Goal: Transaction & Acquisition: Purchase product/service

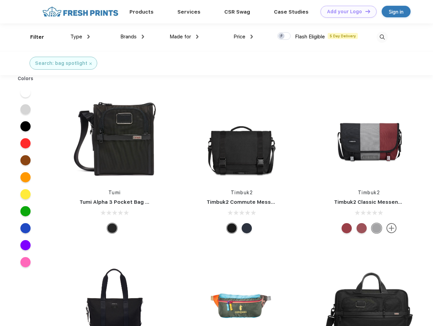
click at [346, 12] on link "Add your Logo Design Tool" at bounding box center [348, 12] width 56 height 12
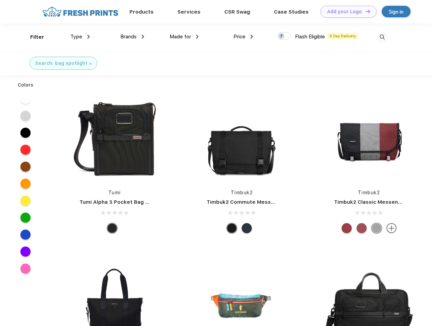
click at [0, 0] on div "Design Tool" at bounding box center [0, 0] width 0 height 0
click at [364, 11] on link "Add your Logo Design Tool" at bounding box center [348, 12] width 56 height 12
click at [33, 37] on div "Filter" at bounding box center [37, 37] width 14 height 8
click at [80, 37] on span "Type" at bounding box center [76, 37] width 12 height 6
click at [132, 37] on span "Brands" at bounding box center [128, 37] width 16 height 6
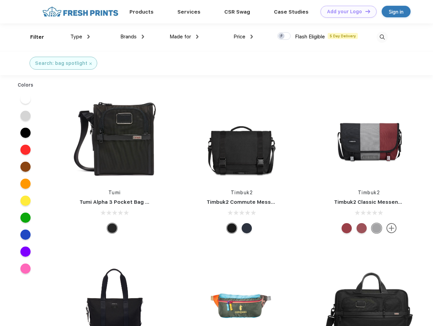
click at [184, 37] on span "Made for" at bounding box center [179, 37] width 21 height 6
click at [243, 37] on span "Price" at bounding box center [239, 37] width 12 height 6
click at [284, 36] on div at bounding box center [283, 35] width 13 height 7
click at [282, 36] on input "checkbox" at bounding box center [279, 34] width 4 height 4
click at [382, 37] on img at bounding box center [381, 37] width 11 height 11
